Goal: Find specific page/section: Find specific page/section

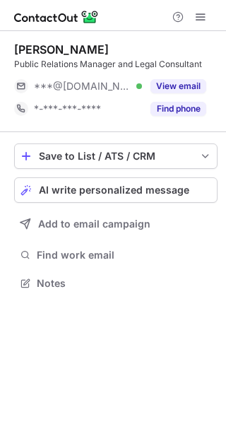
scroll to position [273, 226]
